Goal: Information Seeking & Learning: Learn about a topic

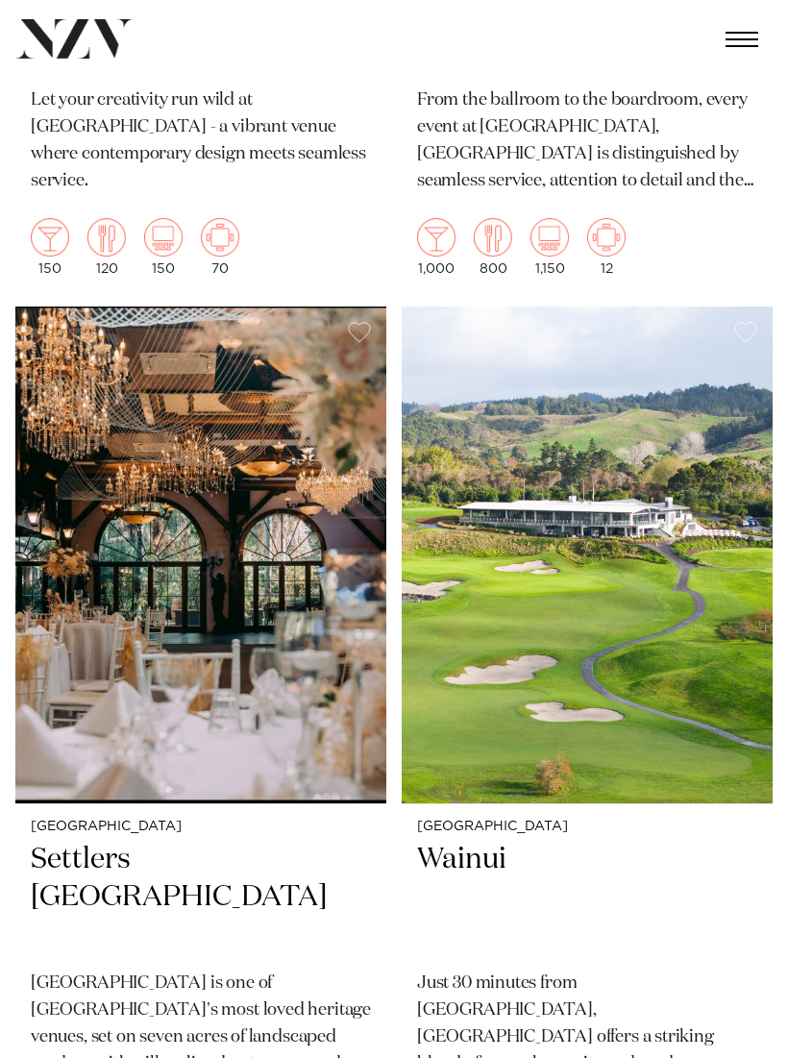
scroll to position [10792, 0]
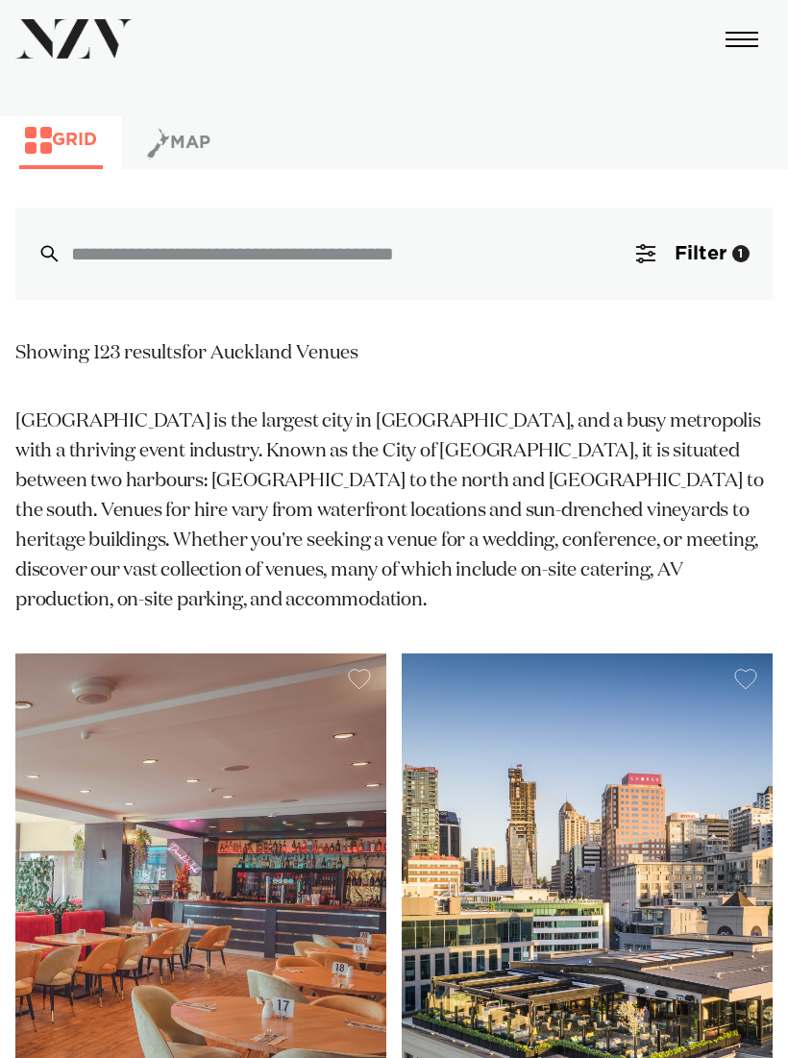
click at [730, 262] on button "Filter 1" at bounding box center [693, 254] width 160 height 92
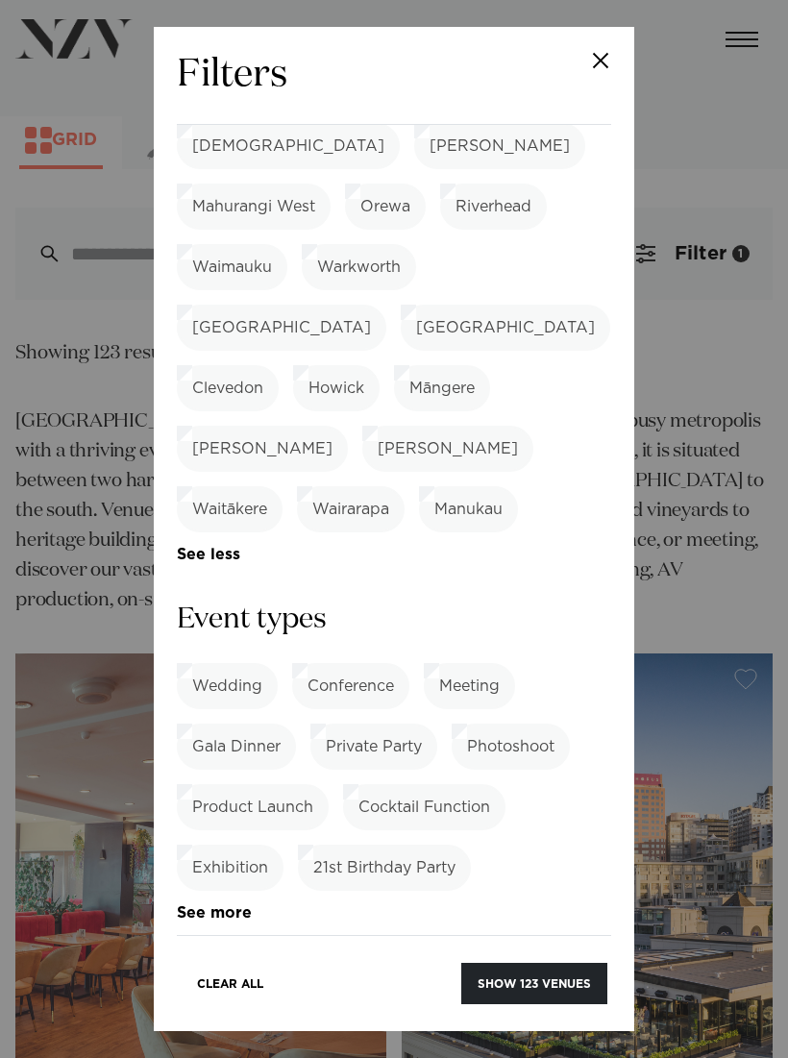
scroll to position [1278, 0]
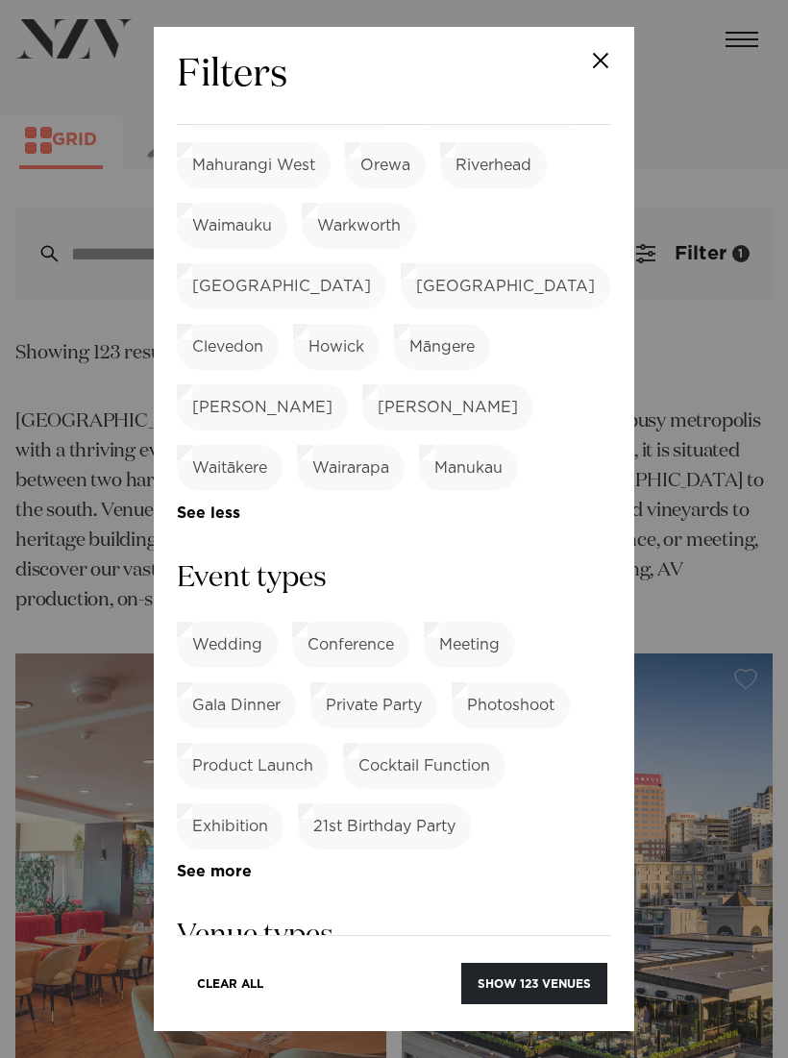
click at [231, 864] on link "See more" at bounding box center [252, 872] width 150 height 16
click at [295, 1046] on label "Special Occasion" at bounding box center [257, 1069] width 160 height 46
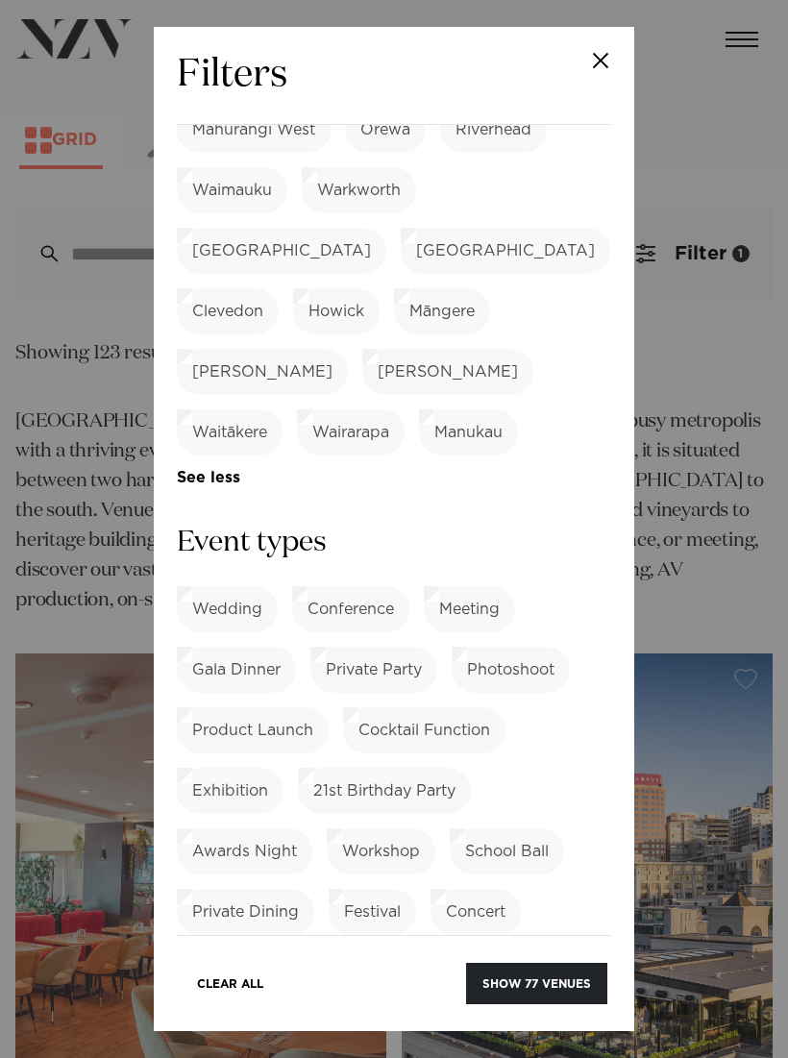
scroll to position [1320, 0]
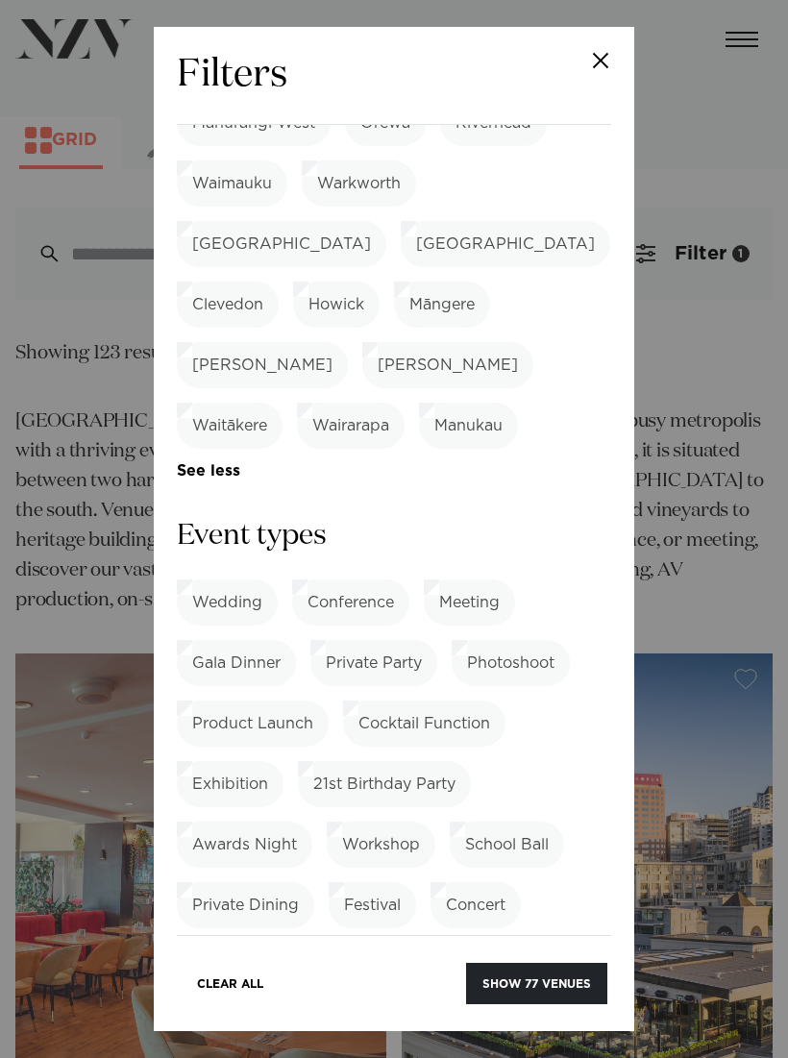
click at [400, 640] on label "Private Party" at bounding box center [373, 663] width 127 height 46
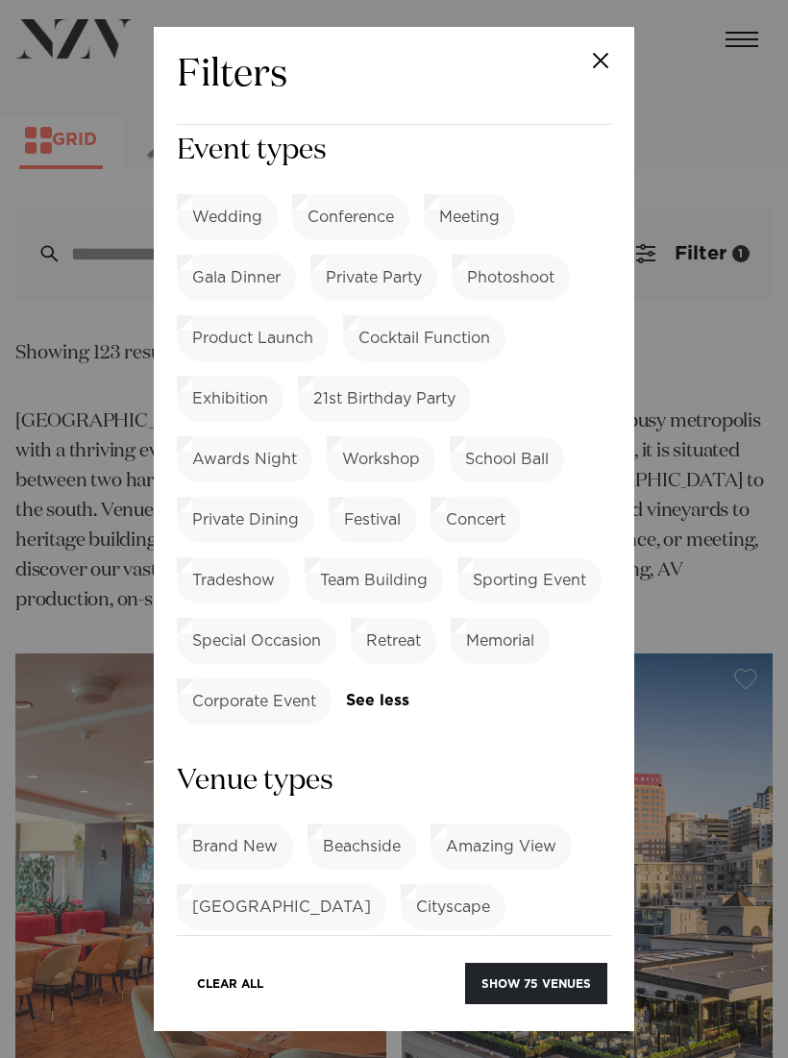
scroll to position [1726, 0]
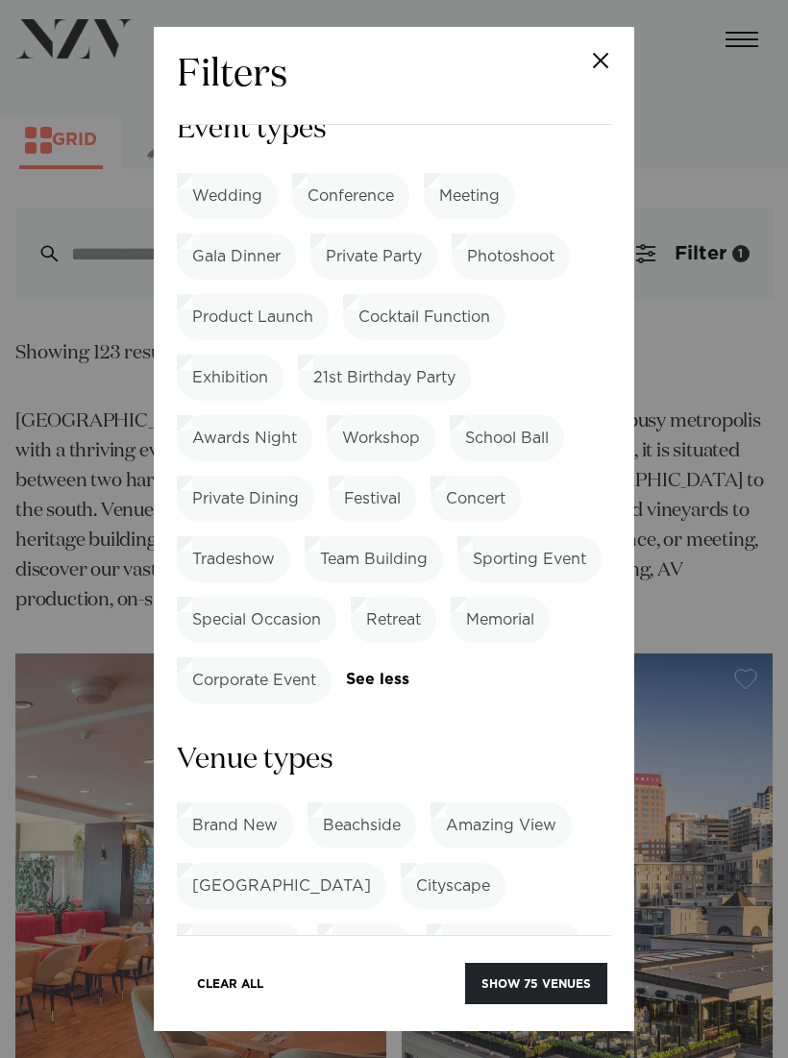
click at [386, 1000] on link "See more" at bounding box center [461, 1008] width 150 height 16
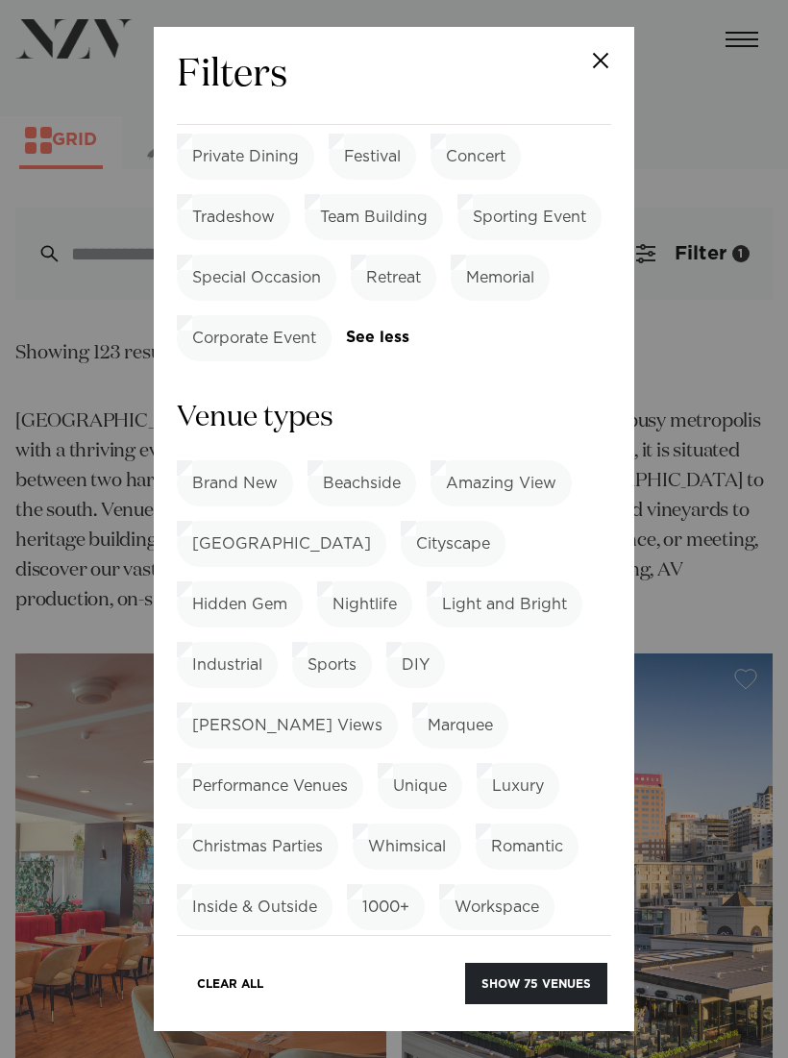
scroll to position [2059, 0]
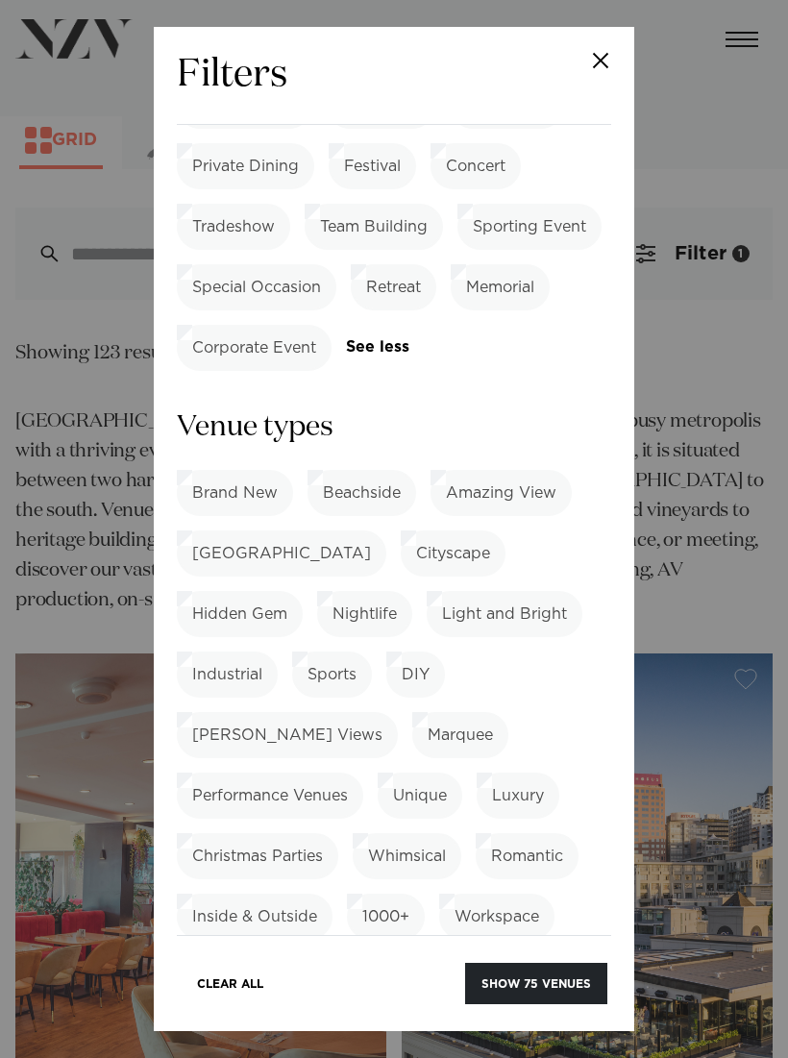
click at [440, 773] on label "Unique" at bounding box center [420, 796] width 85 height 46
click at [535, 833] on label "Romantic" at bounding box center [527, 856] width 103 height 46
click at [374, 955] on label "Garden View" at bounding box center [361, 978] width 129 height 46
click at [298, 1015] on label "Bar & Restaurant" at bounding box center [256, 1038] width 159 height 46
click at [541, 1015] on label "Rustic" at bounding box center [518, 1038] width 78 height 46
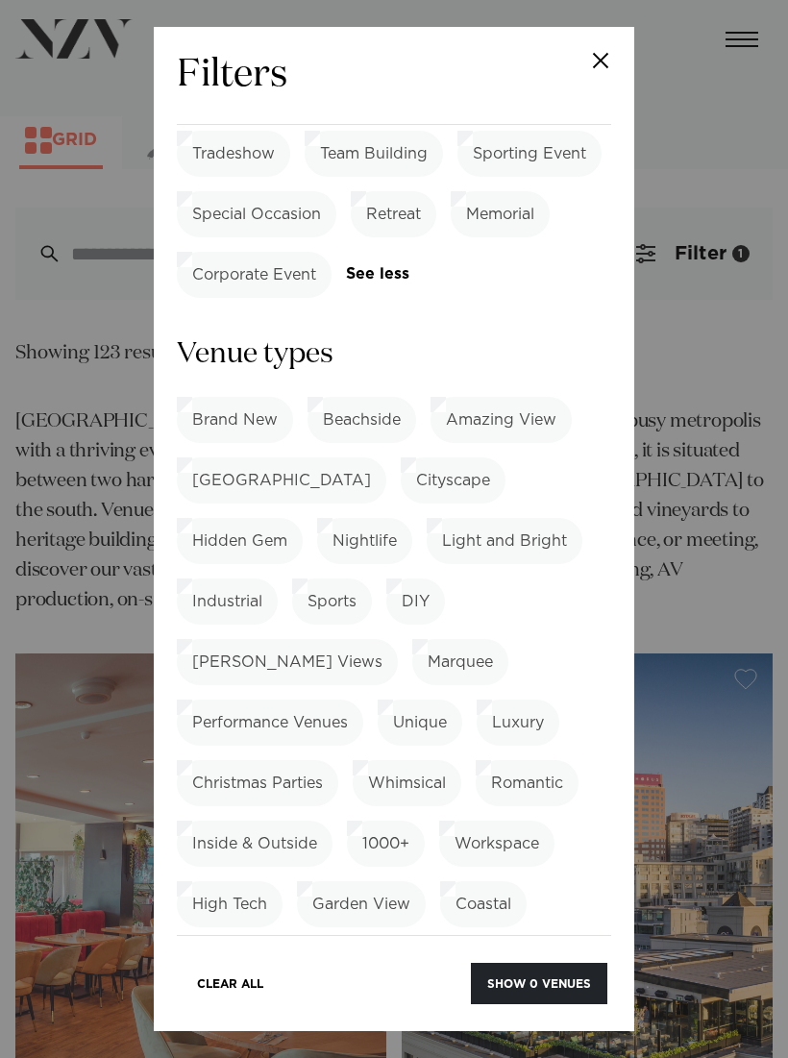
scroll to position [2138, 0]
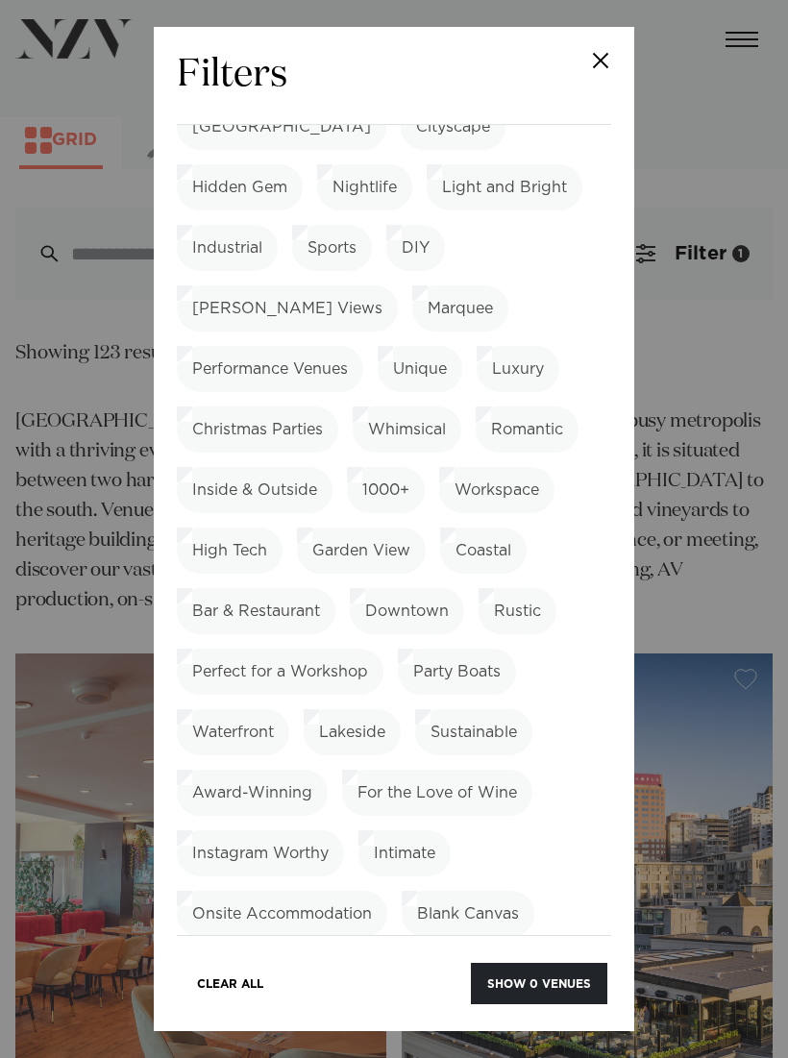
scroll to position [2484, 0]
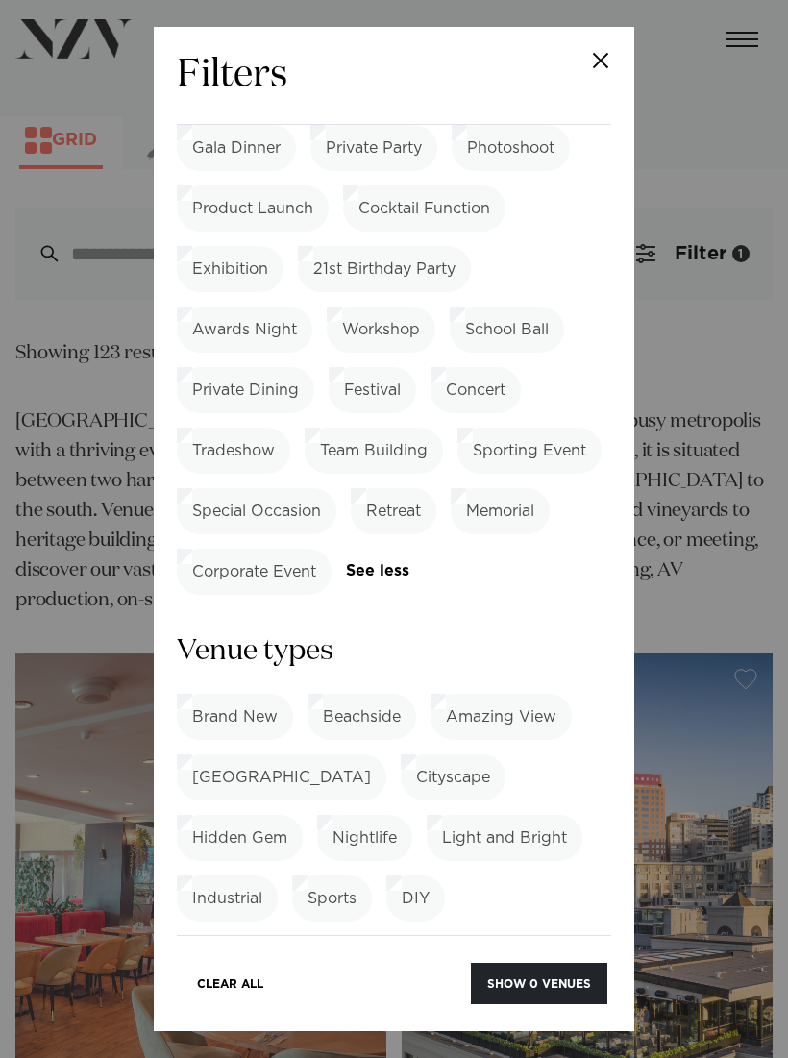
scroll to position [1833, 0]
click at [303, 817] on label "Hidden Gem" at bounding box center [240, 840] width 126 height 46
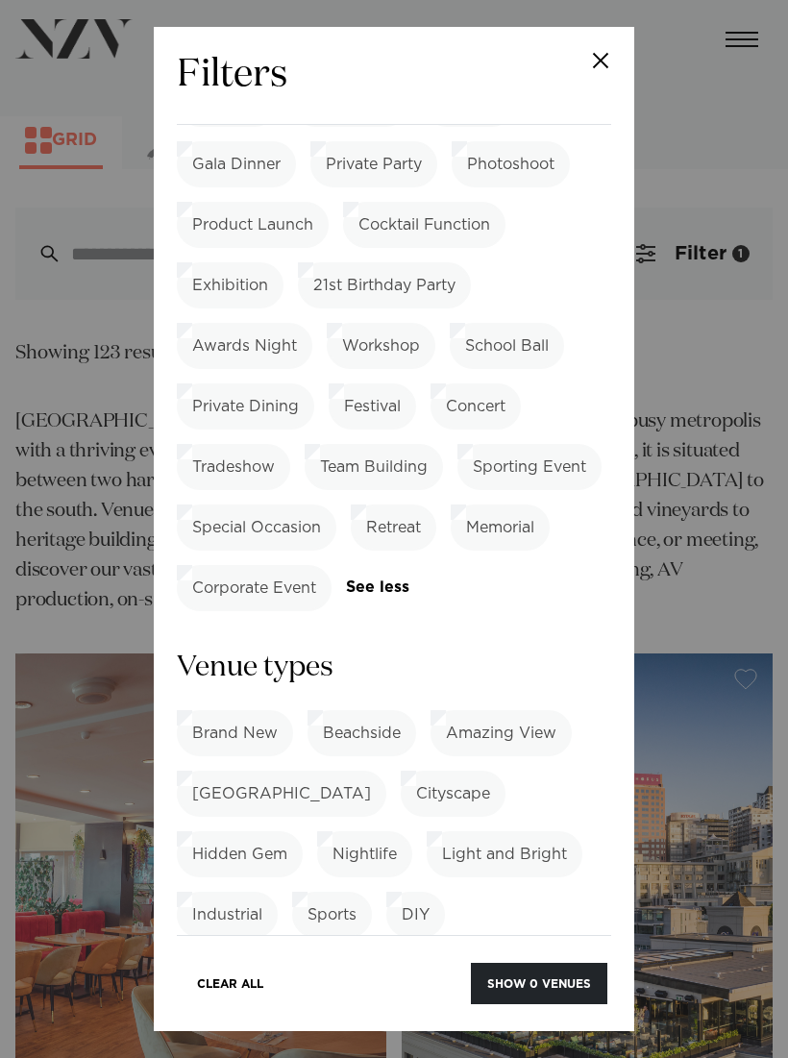
scroll to position [1799, 0]
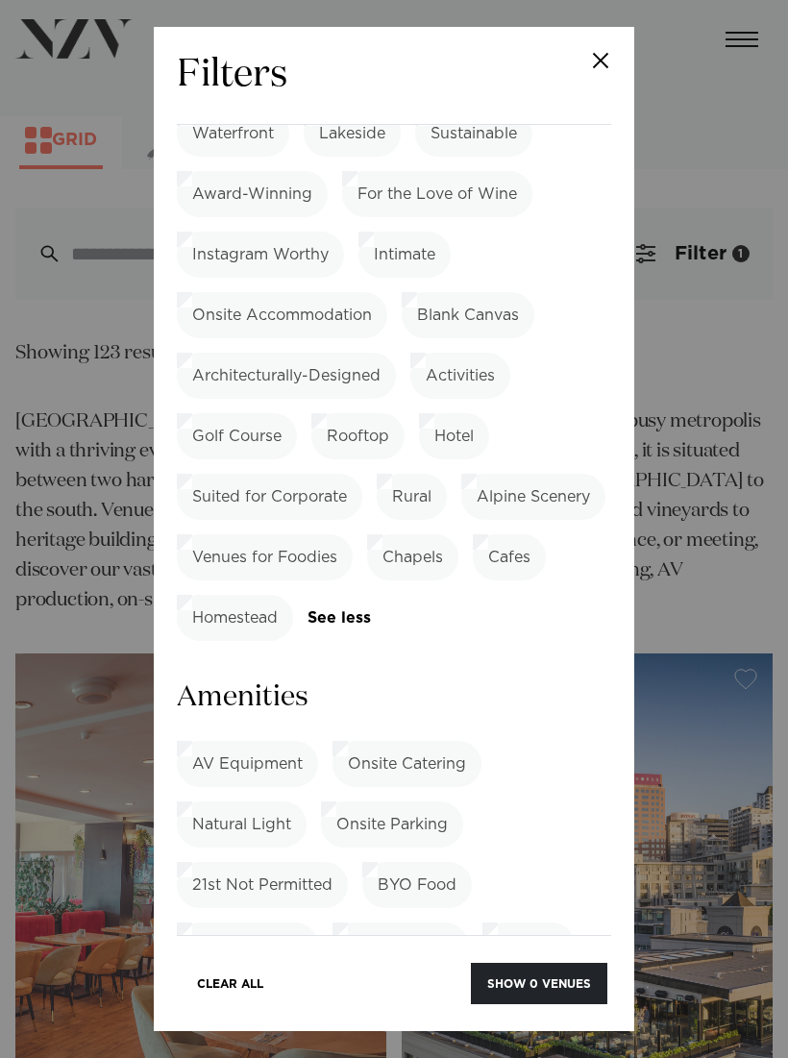
scroll to position [3097, 0]
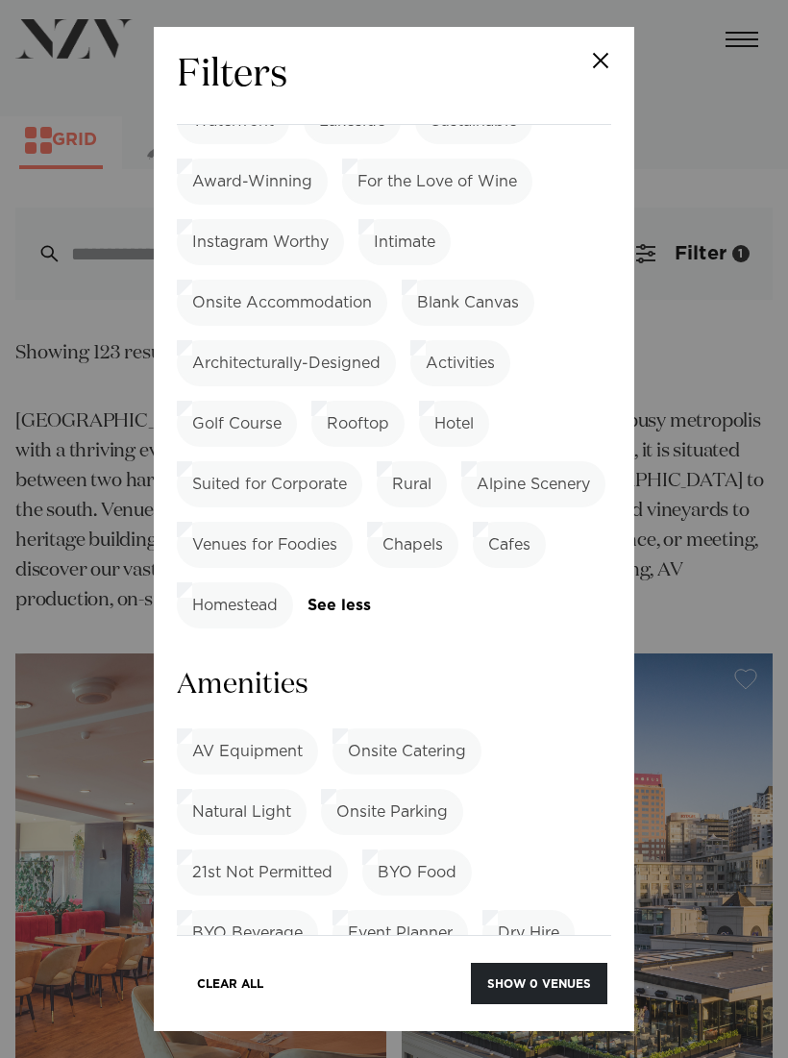
click at [311, 971] on label "Tables/Chairs Included" at bounding box center [278, 994] width 203 height 46
click at [434, 985] on link "See more" at bounding box center [469, 993] width 150 height 16
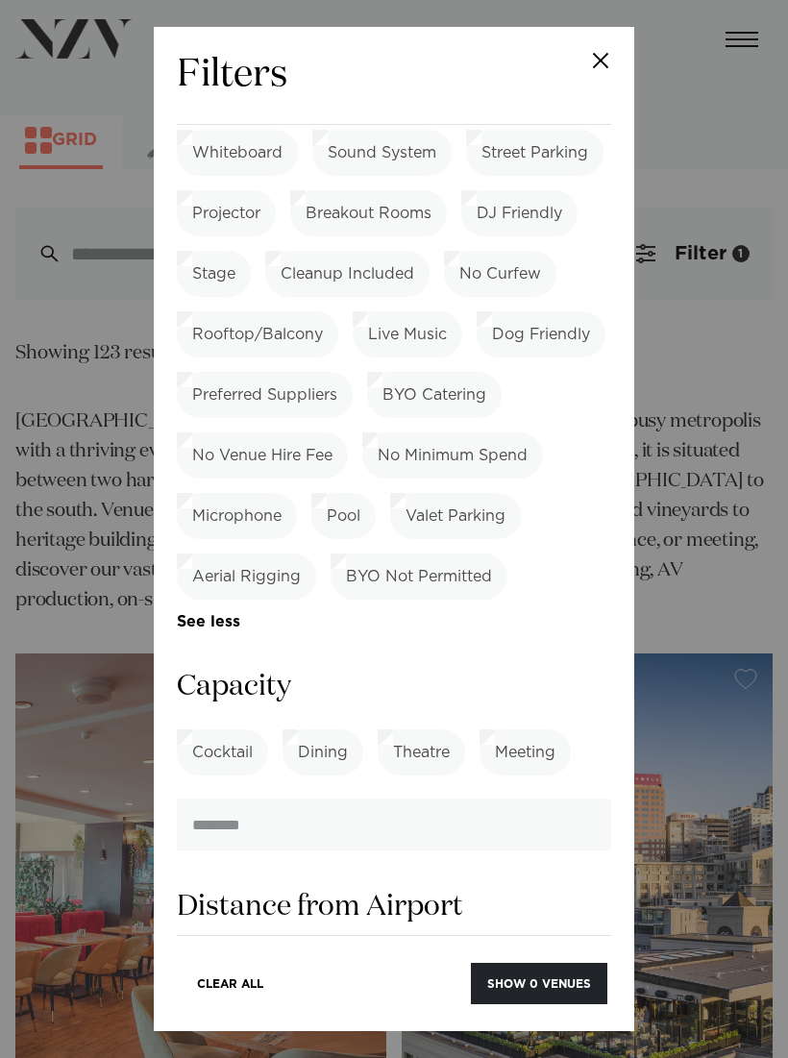
scroll to position [4229, 0]
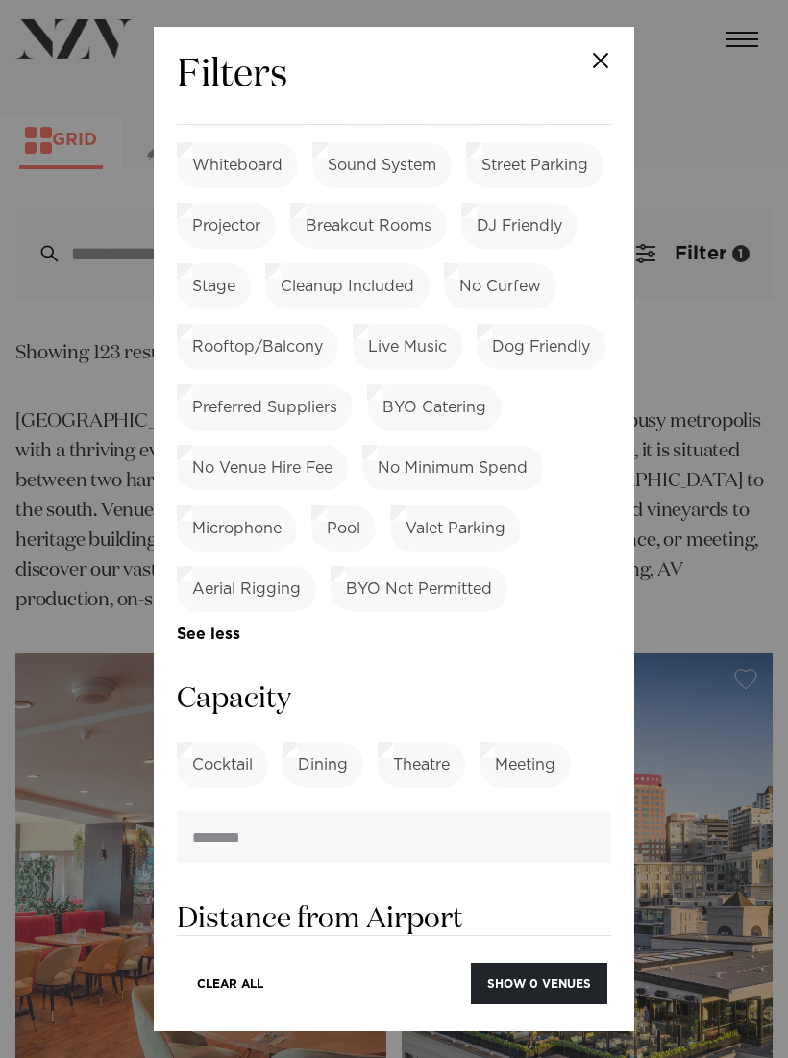
click at [240, 742] on label "Cocktail" at bounding box center [222, 765] width 91 height 46
click at [337, 742] on label "Dining" at bounding box center [323, 765] width 81 height 46
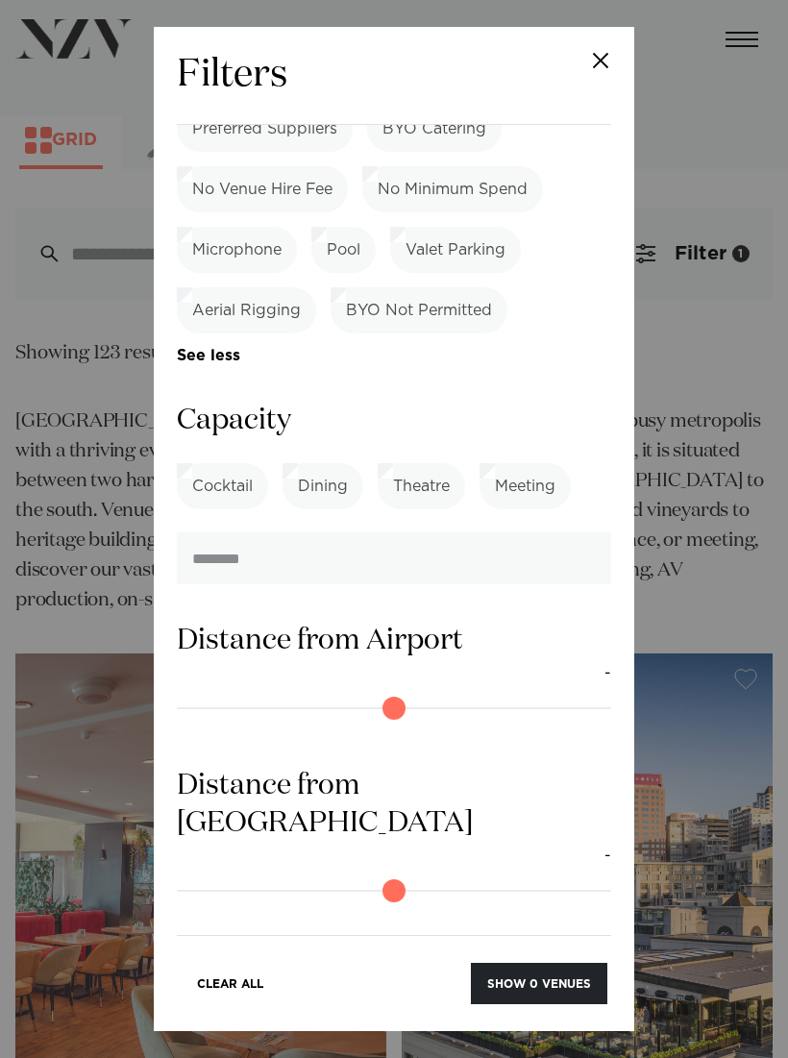
scroll to position [4507, 0]
click at [549, 981] on button "Show 0 venues" at bounding box center [539, 983] width 137 height 41
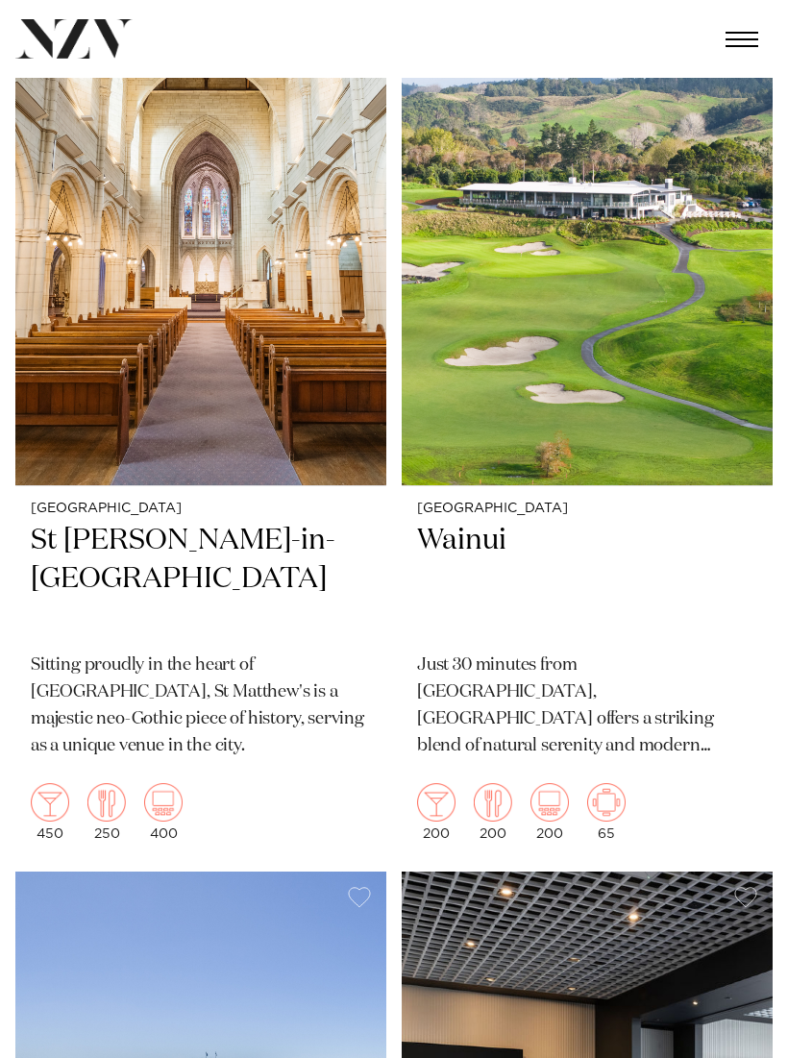
scroll to position [1549, 0]
click at [489, 544] on h2 "Wainui" at bounding box center [587, 581] width 340 height 114
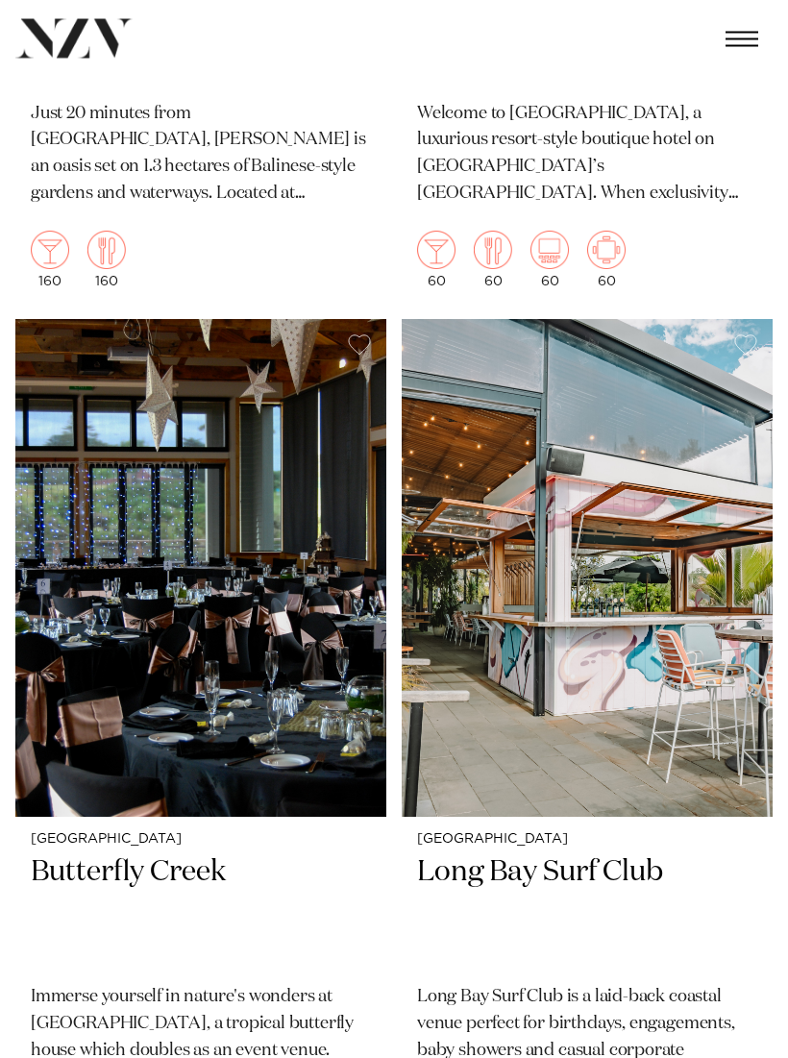
scroll to position [53262, 0]
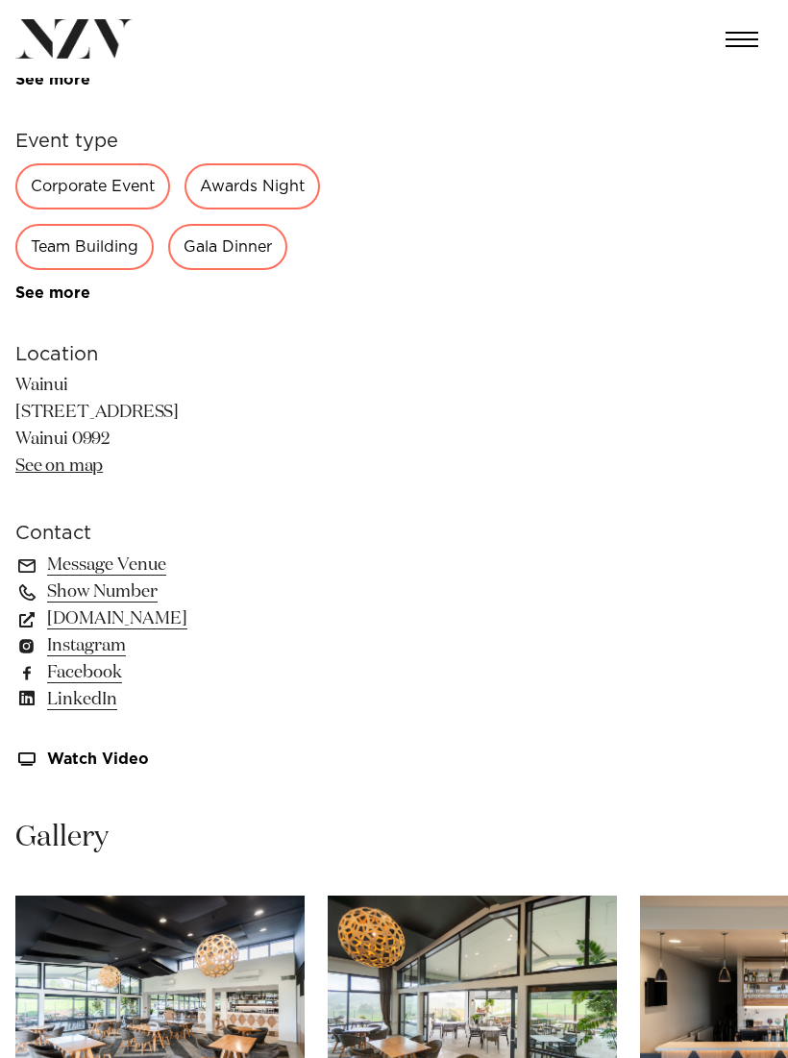
scroll to position [680, 0]
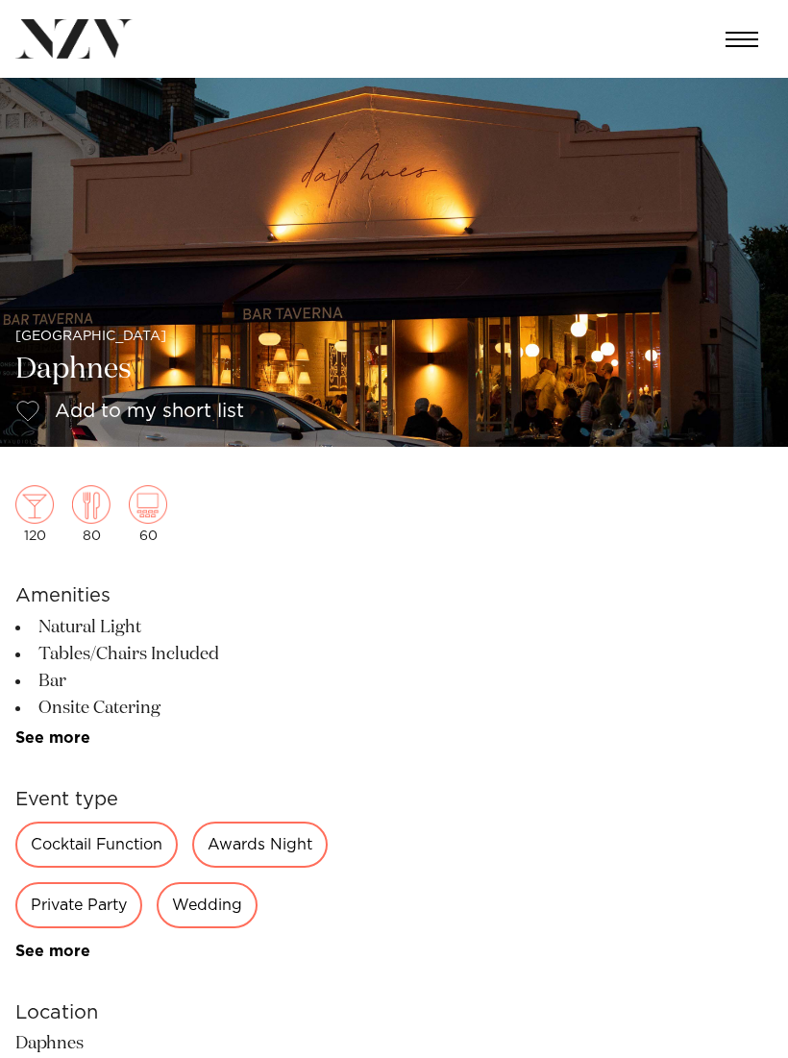
click at [684, 361] on img at bounding box center [394, 262] width 788 height 369
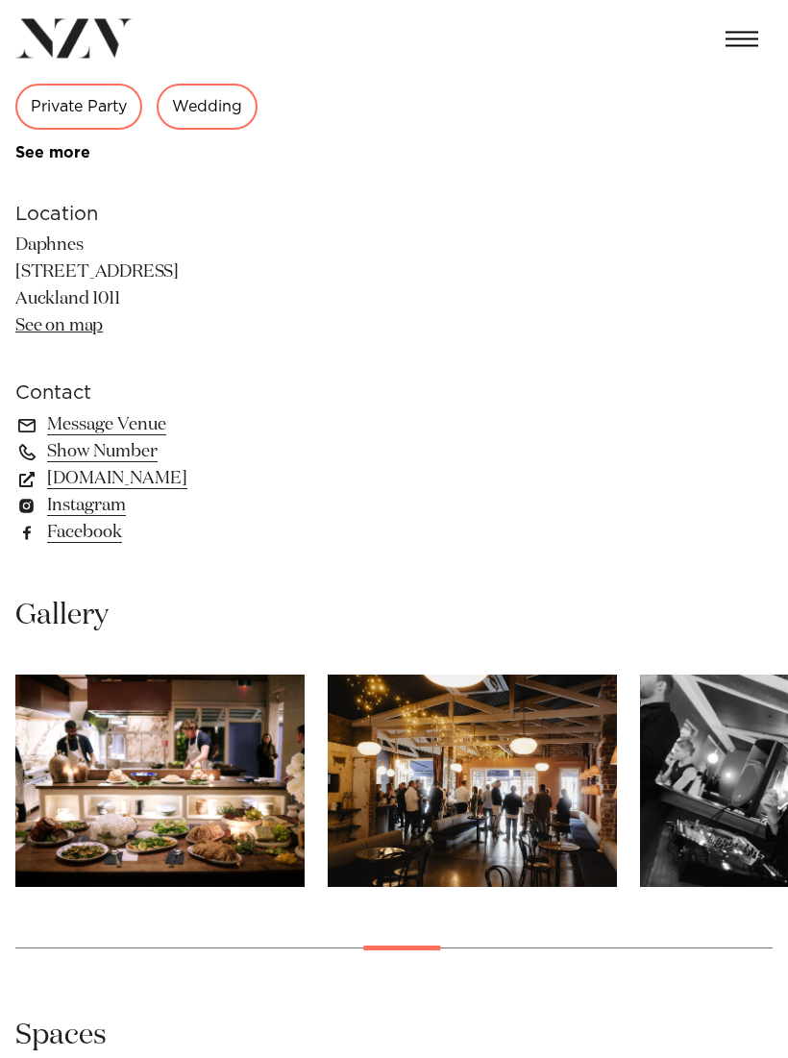
scroll to position [837, 0]
click at [182, 492] on link "www.daphnes.co.nz" at bounding box center [171, 478] width 313 height 27
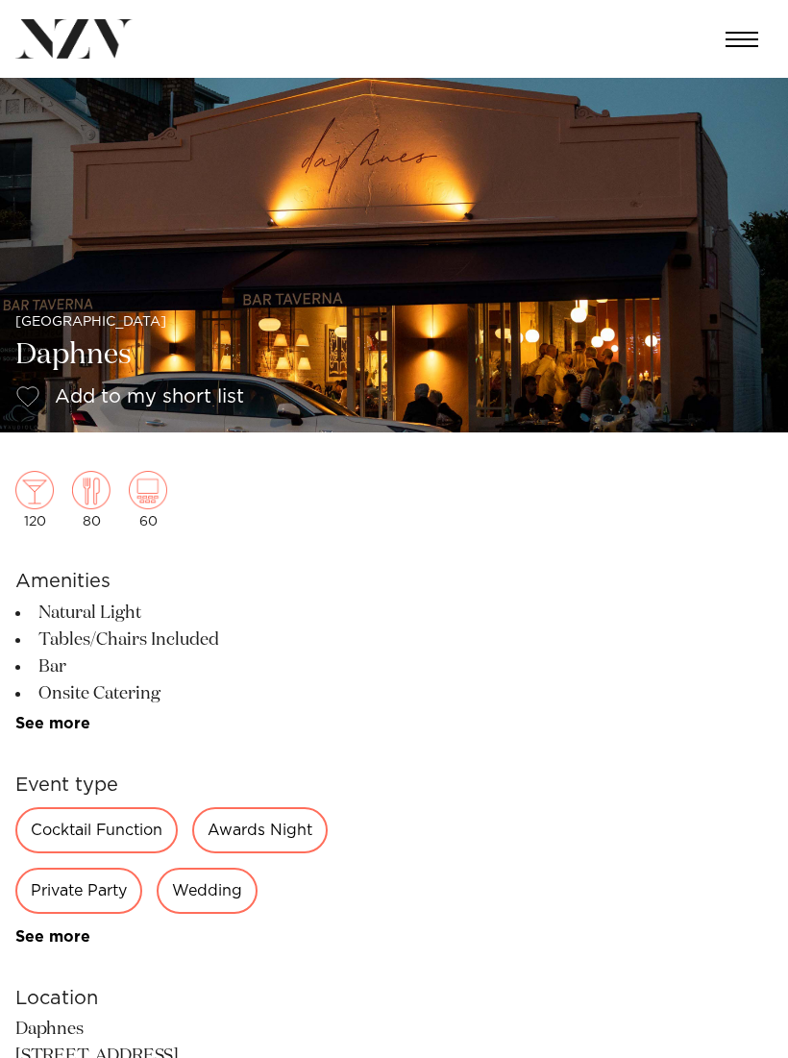
scroll to position [0, 0]
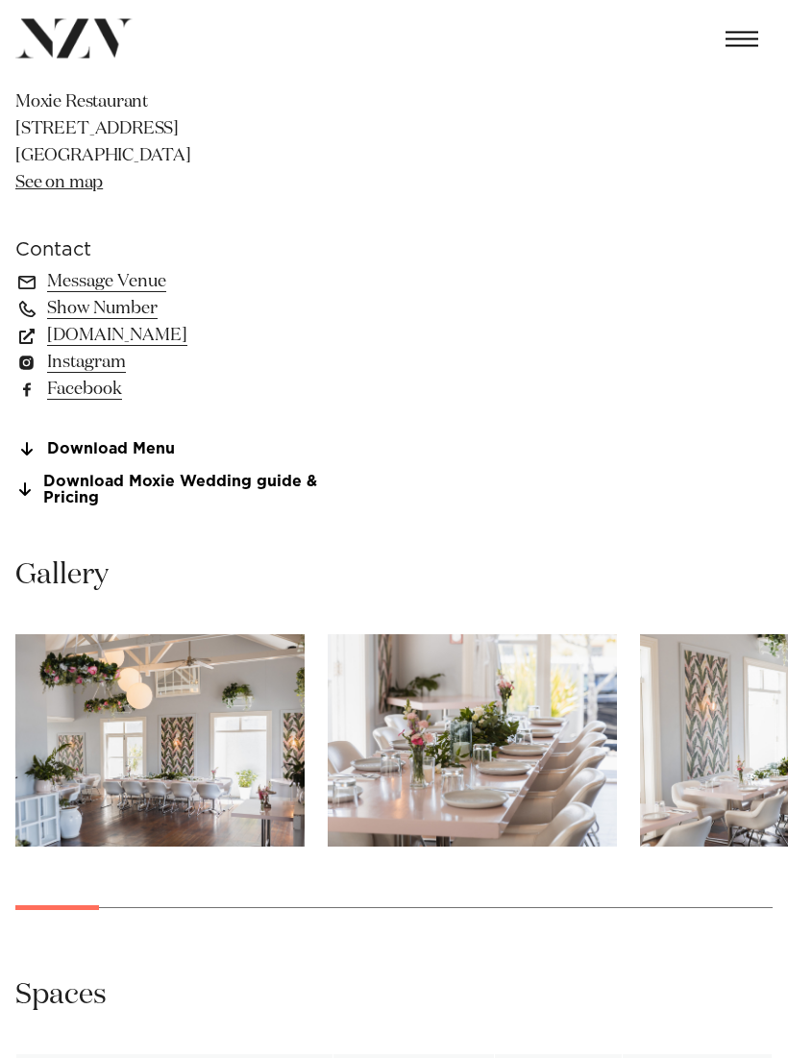
scroll to position [981, 0]
click at [277, 477] on link "Download Moxie Wedding guide & Pricing" at bounding box center [171, 490] width 313 height 33
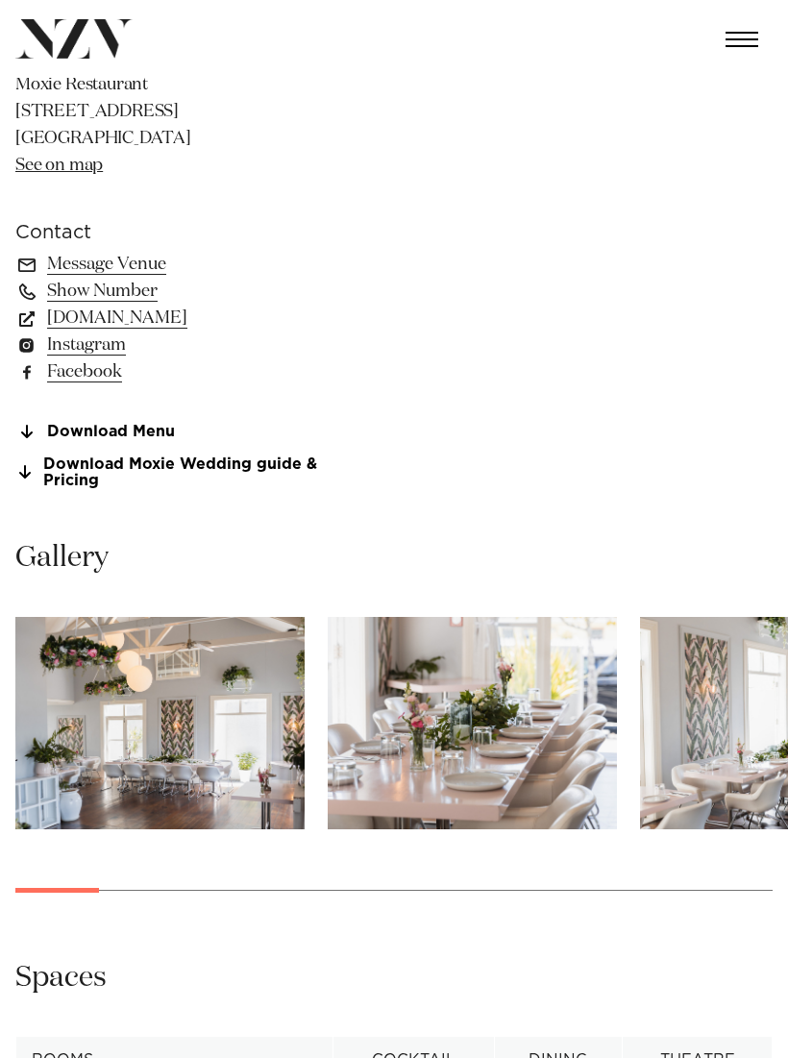
click at [157, 437] on link "Download Menu" at bounding box center [171, 432] width 313 height 17
